Goal: Complete application form

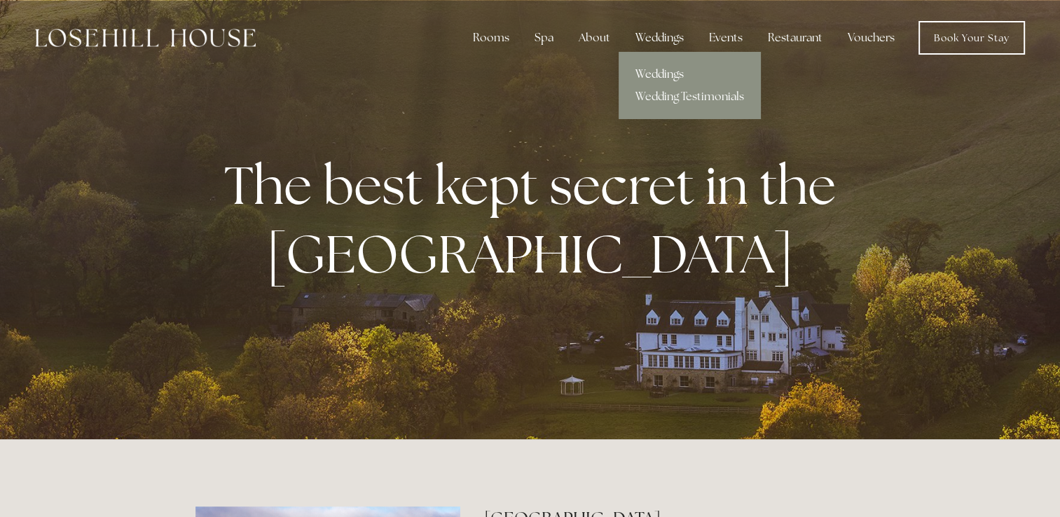
click at [646, 81] on link "Weddings" at bounding box center [690, 74] width 142 height 22
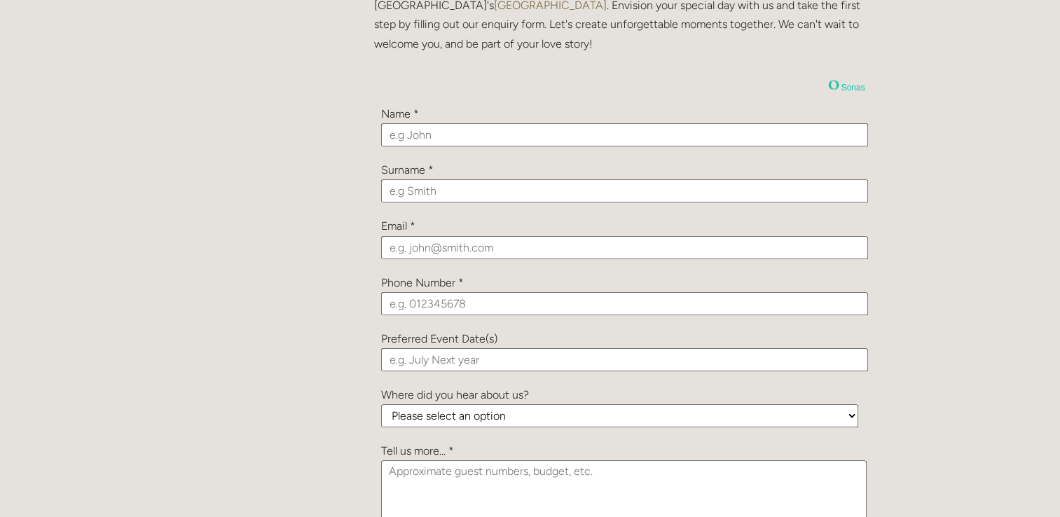
scroll to position [1532, 0]
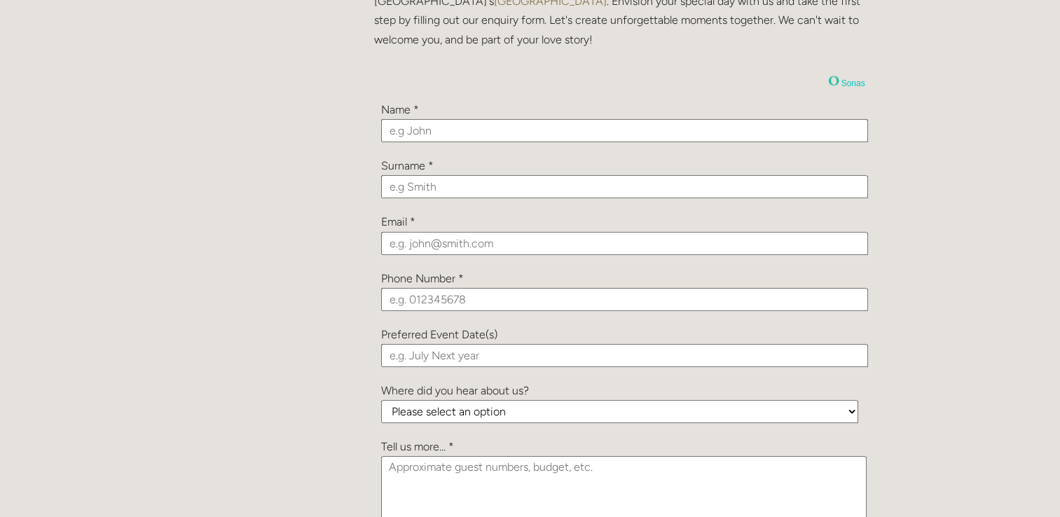
click at [409, 125] on input "text" at bounding box center [624, 130] width 487 height 23
type input "Emily"
type input "Johnson"
type input "ejohnson95@hotmail.co.uk"
type input "07450586801"
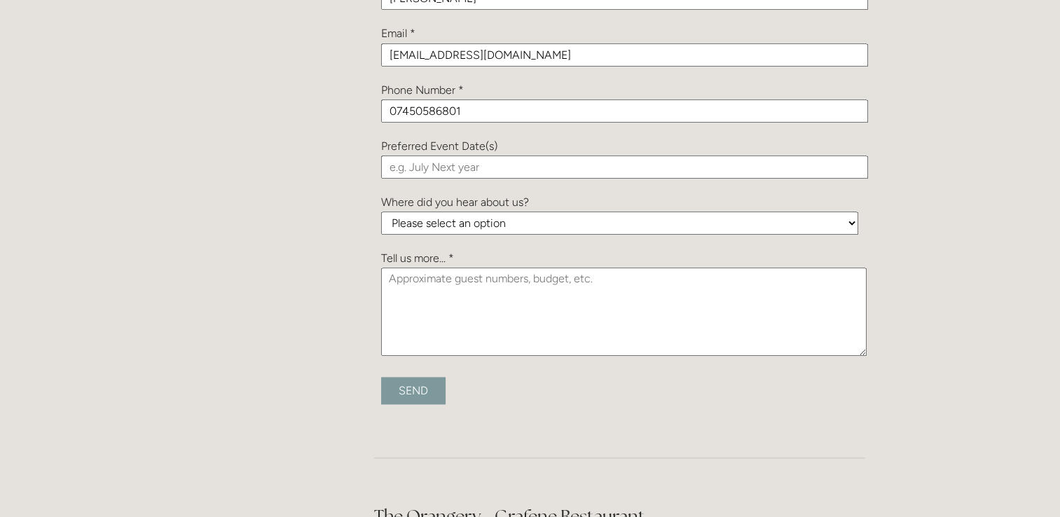
scroll to position [1722, 0]
click at [451, 170] on input "text" at bounding box center [624, 164] width 487 height 23
type input "August 2026"
click at [454, 223] on select "Please select an option Been a Guest at the Venue Bridebook Guides for Brides H…" at bounding box center [619, 221] width 477 height 23
select select "cC3EjFaqs3aPr5C2h"
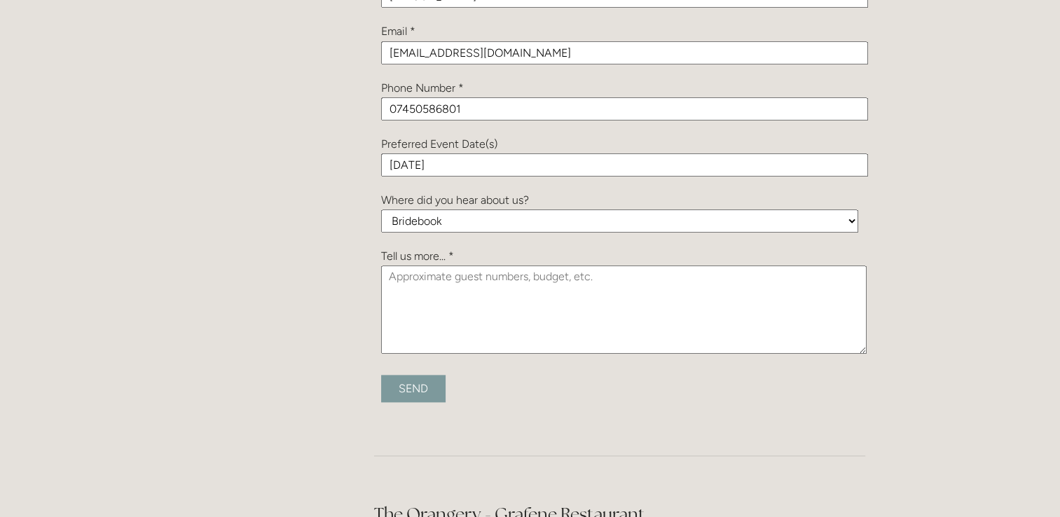
click at [381, 210] on select "Please select an option Been a Guest at the Venue Bridebook Guides for Brides H…" at bounding box center [619, 221] width 477 height 23
click at [429, 284] on textarea at bounding box center [624, 310] width 486 height 88
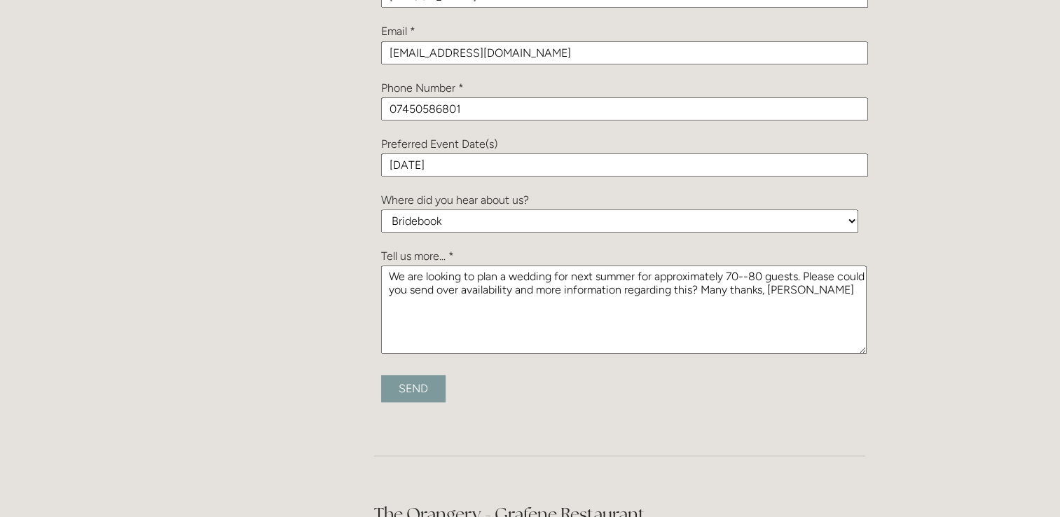
click at [804, 271] on textarea "We are looking to plan a wedding for next summer for approximately 70--80 guest…" at bounding box center [624, 310] width 486 height 88
click at [516, 301] on textarea "We are looking to plan a wedding for next summer for approximately 70--80 guest…" at bounding box center [624, 310] width 486 height 88
type textarea "We are looking to plan a wedding for next summer for approximately 70--80 guest…"
click at [413, 387] on input "Send" at bounding box center [413, 388] width 64 height 27
type input "Submitting..."
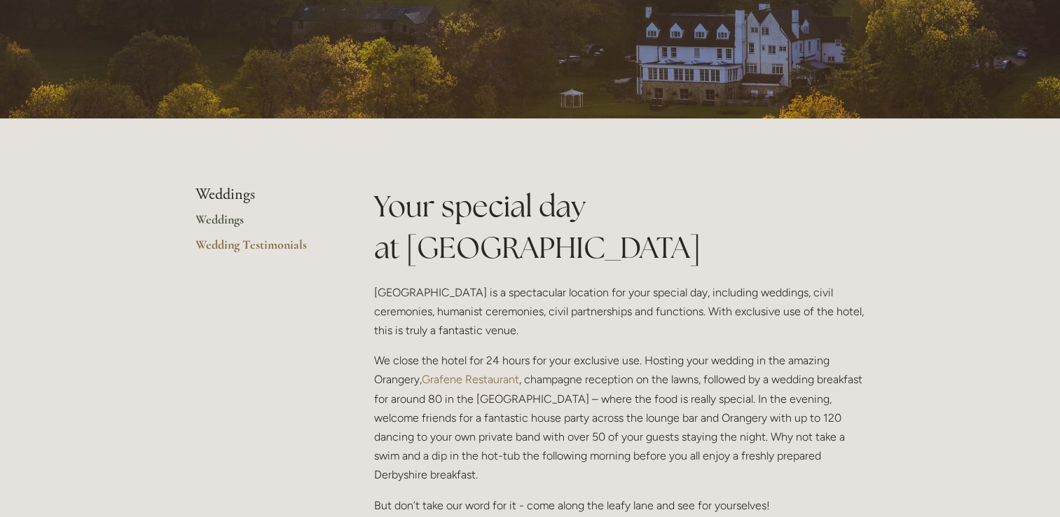
scroll to position [0, 0]
